Goal: Task Accomplishment & Management: Manage account settings

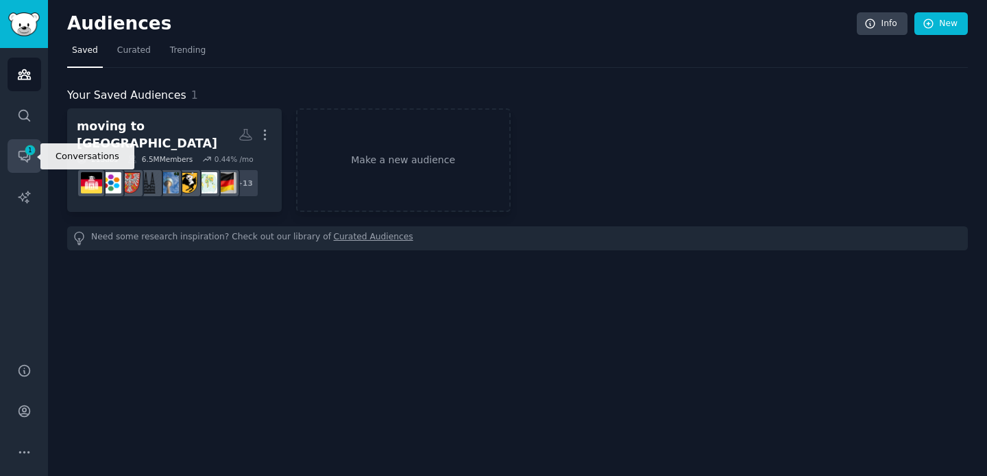
click at [19, 158] on icon "Sidebar" at bounding box center [24, 156] width 14 height 14
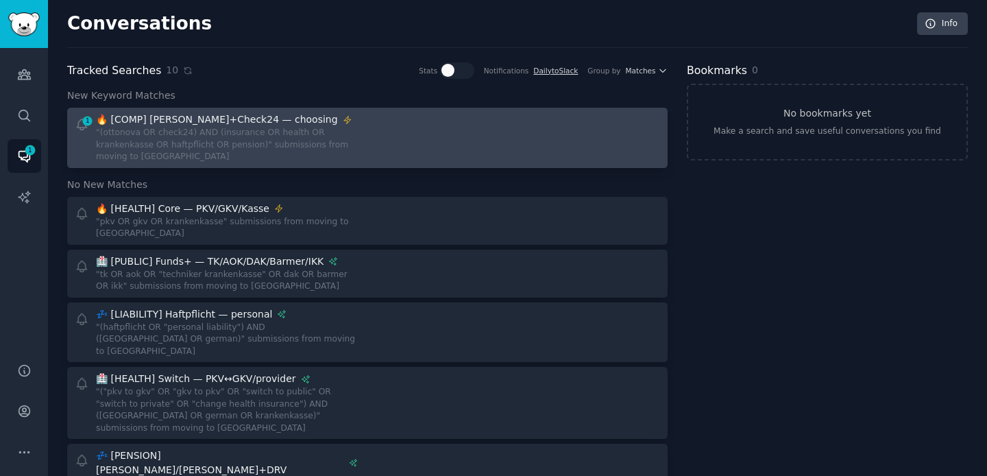
click at [348, 110] on link "1 🔥 [COMP] [PERSON_NAME]+Check24 — choosing "(ottonova OR check24) AND (insuran…" at bounding box center [367, 138] width 601 height 60
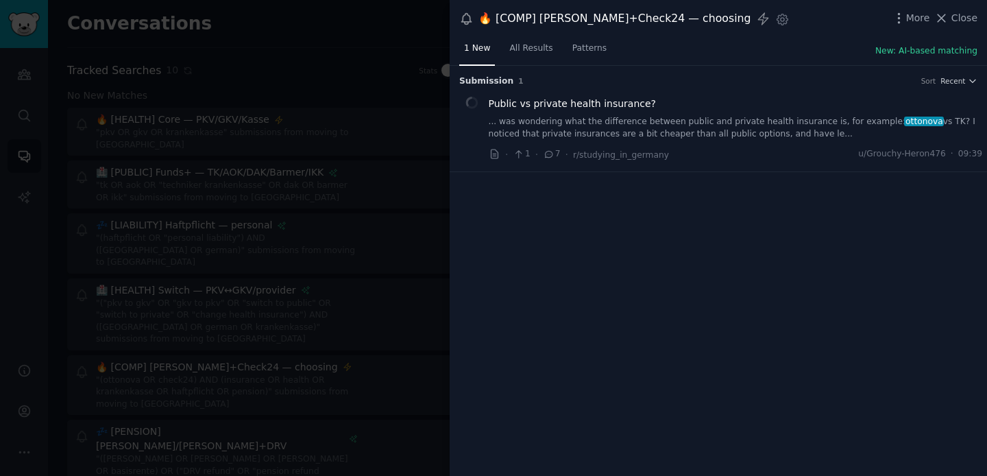
click at [356, 76] on div at bounding box center [493, 238] width 987 height 476
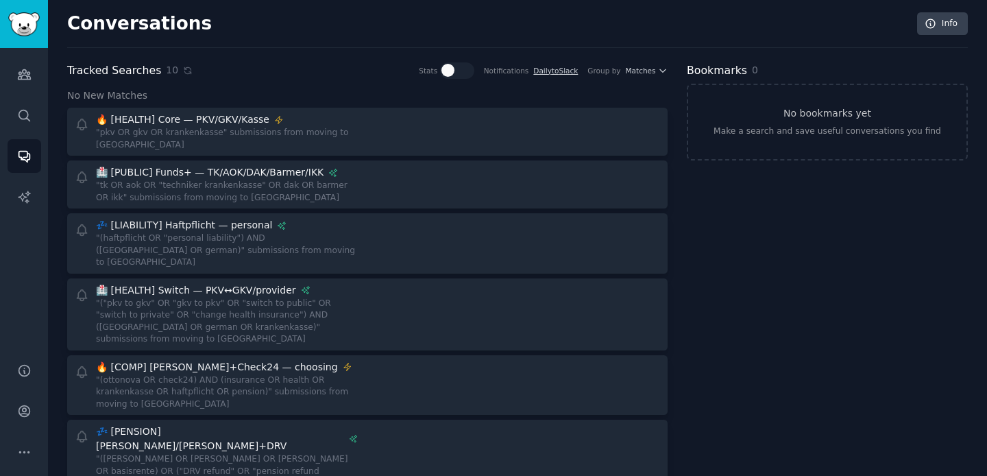
scroll to position [234, 0]
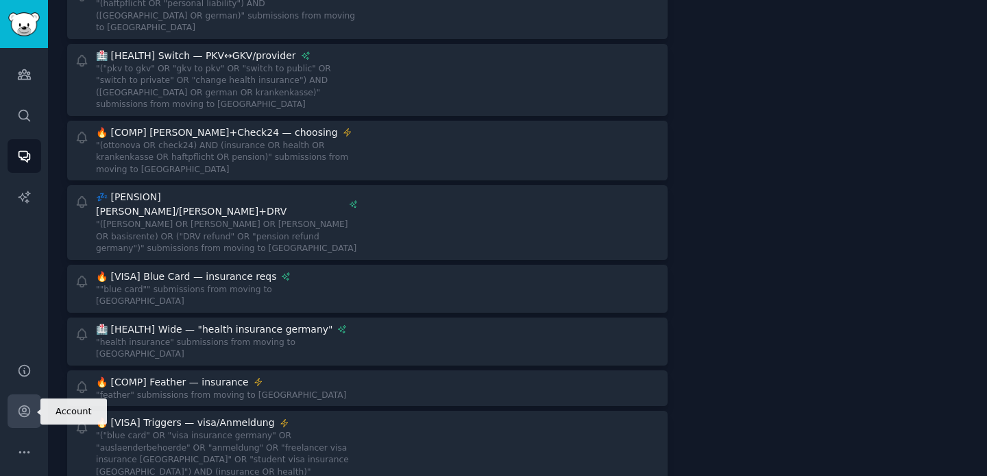
click at [16, 412] on link "Account" at bounding box center [25, 411] width 34 height 34
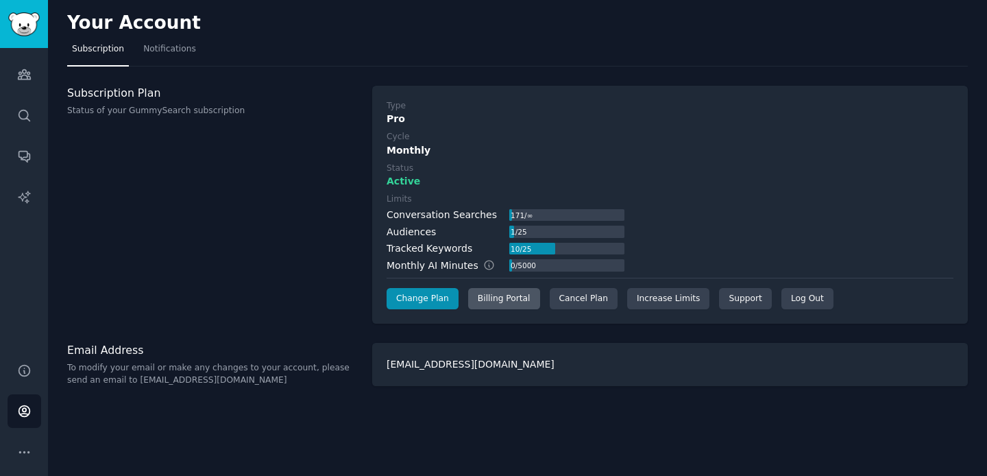
click at [502, 306] on div "Billing Portal" at bounding box center [504, 299] width 72 height 22
